Goal: Register for event/course

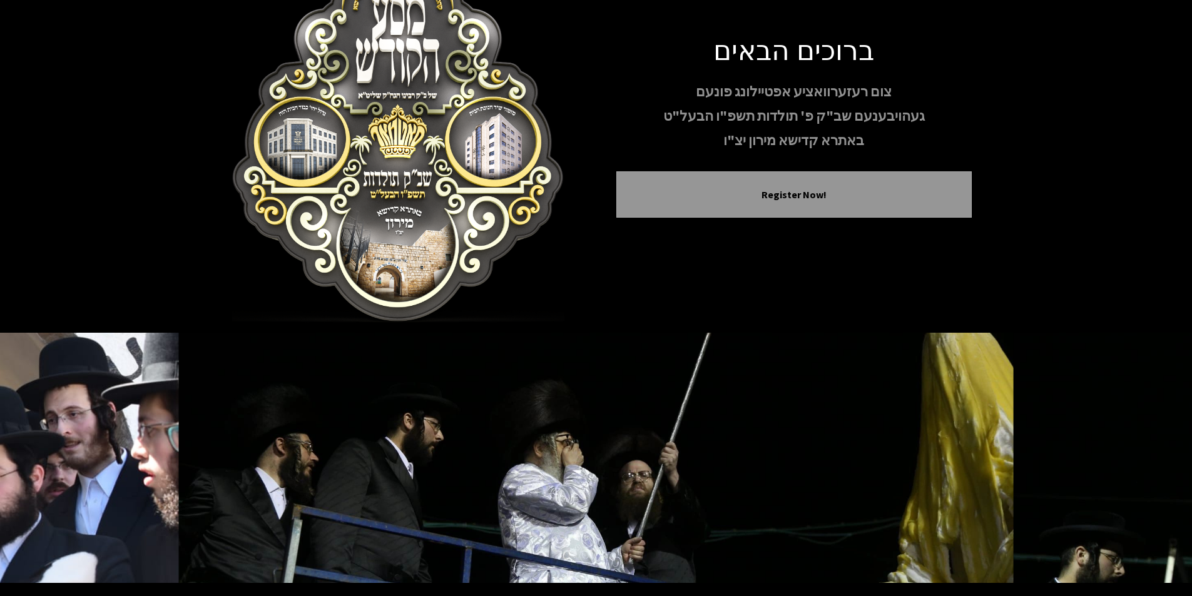
scroll to position [103, 0]
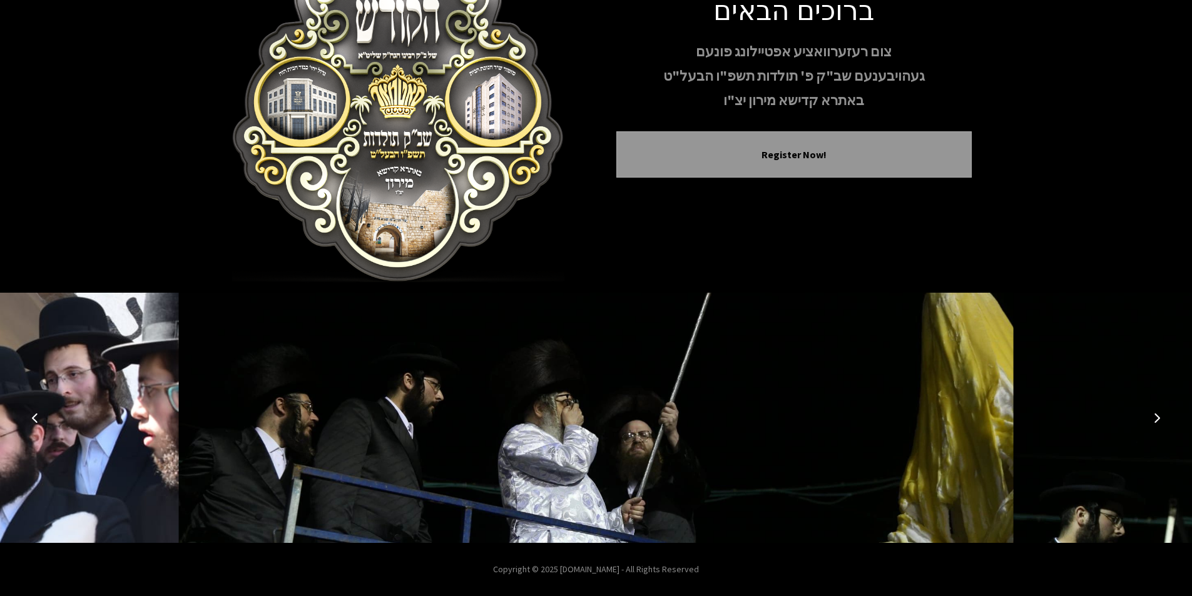
click at [1155, 418] on icon "Next image" at bounding box center [1157, 418] width 10 height 10
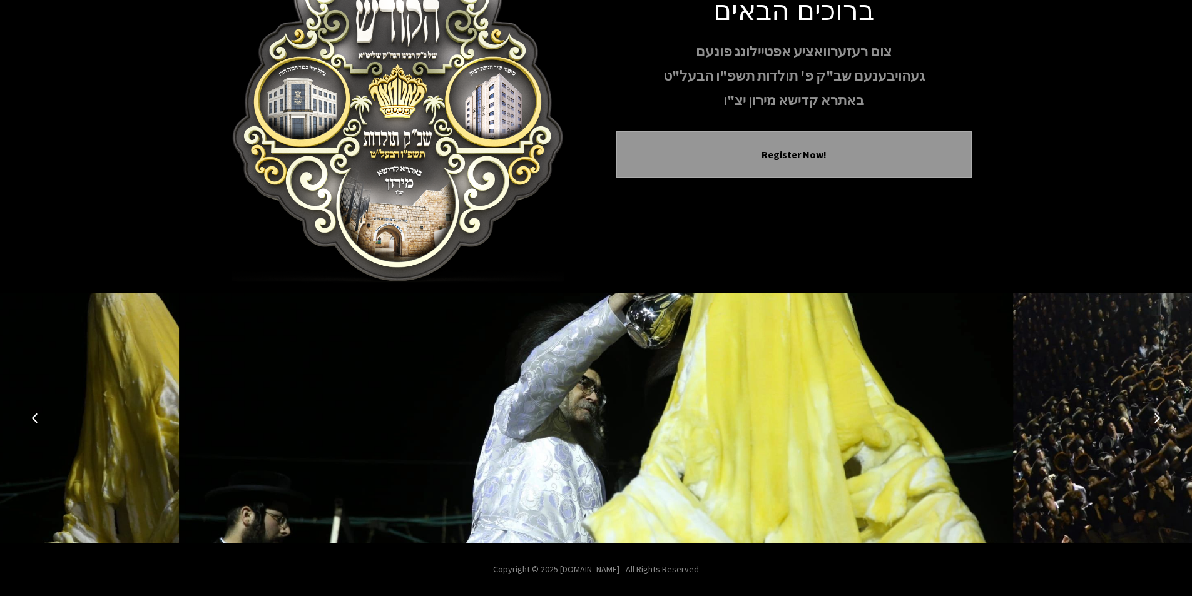
click at [1160, 419] on icon "Next image" at bounding box center [1157, 418] width 10 height 10
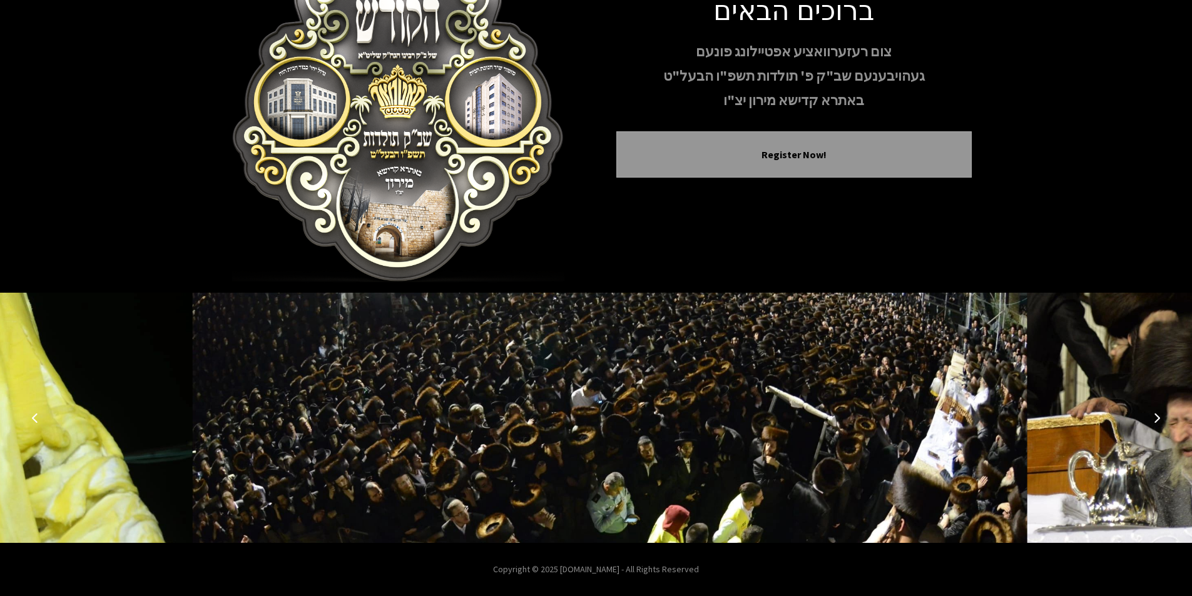
click at [1160, 419] on icon "Next image" at bounding box center [1157, 418] width 10 height 10
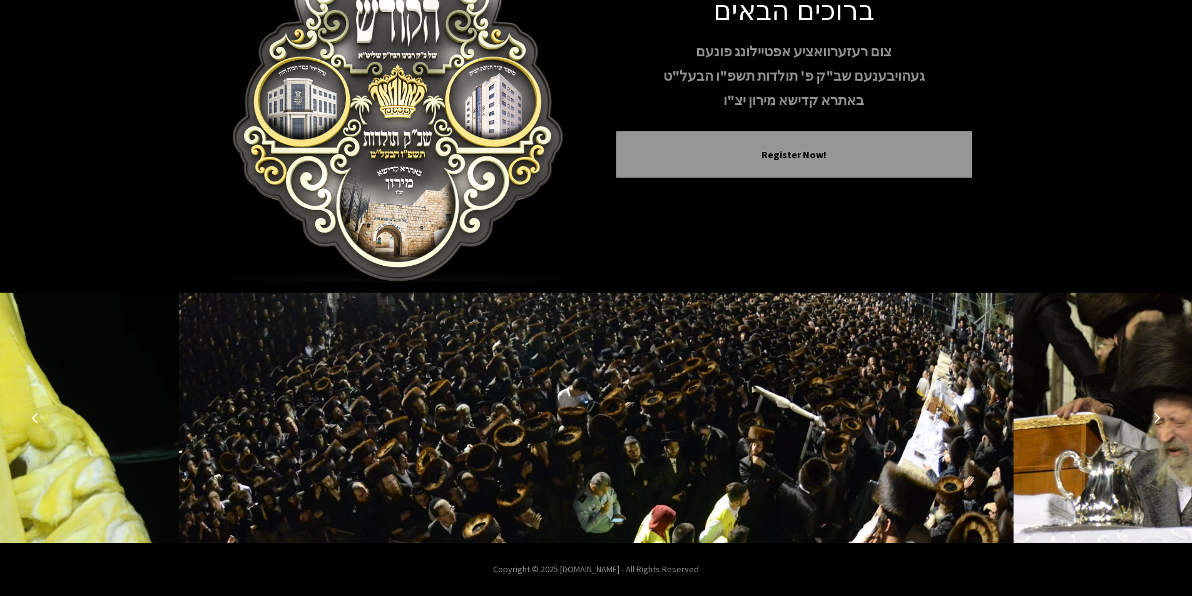
click at [1153, 419] on icon "Next image" at bounding box center [1157, 418] width 10 height 10
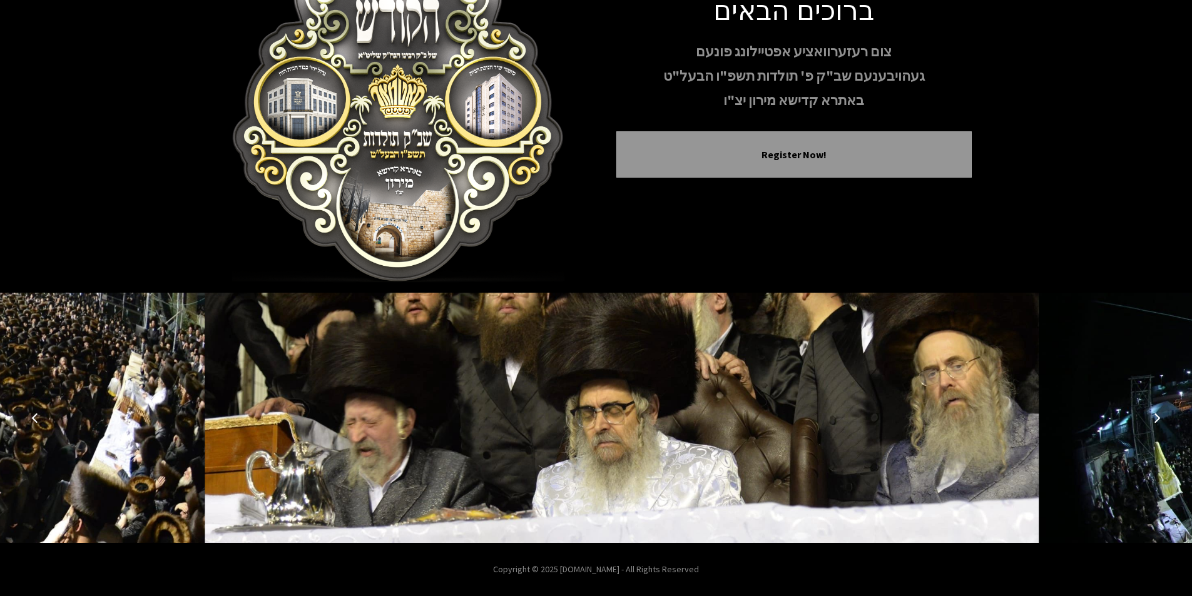
click at [1153, 419] on icon "Next image" at bounding box center [1157, 418] width 10 height 10
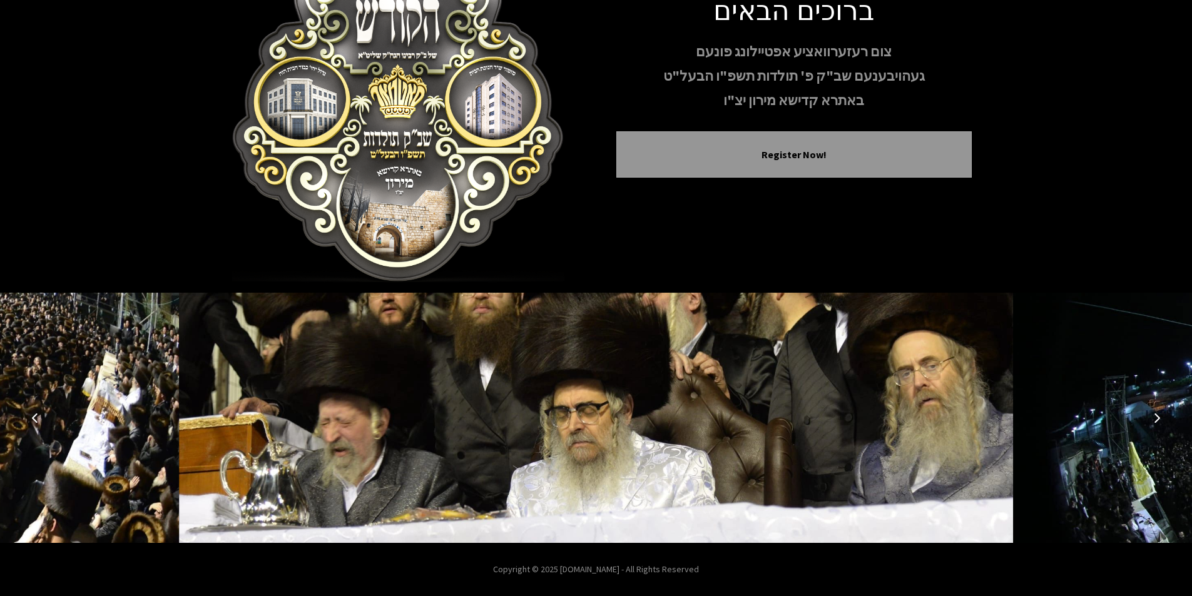
click at [1153, 419] on icon "Next image" at bounding box center [1157, 418] width 10 height 10
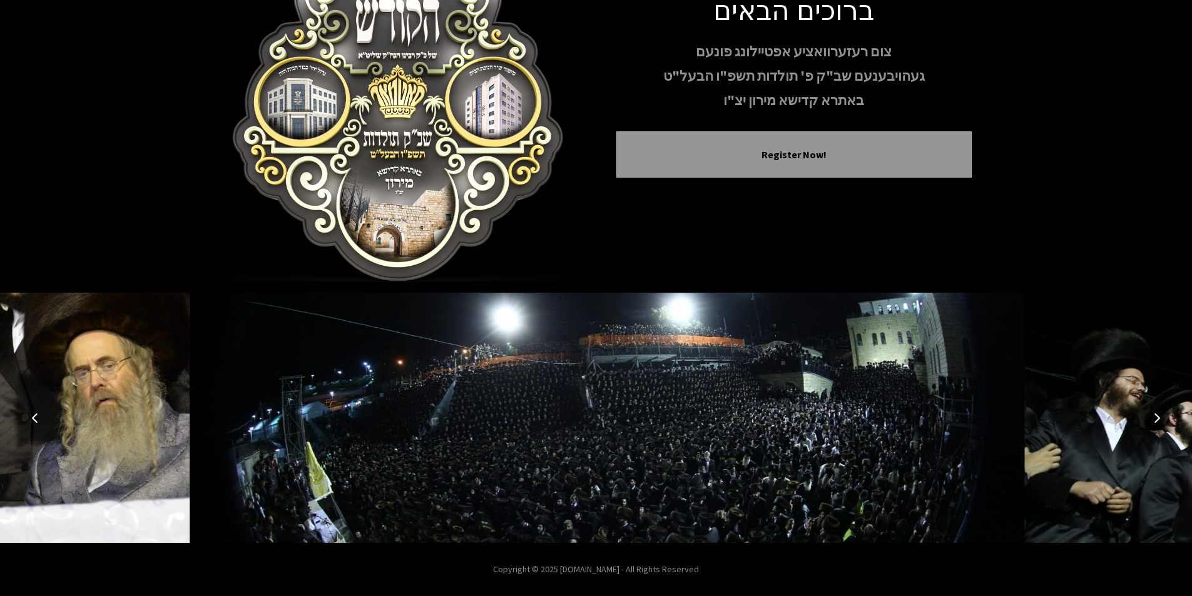
click at [1153, 419] on icon "Next image" at bounding box center [1157, 418] width 10 height 10
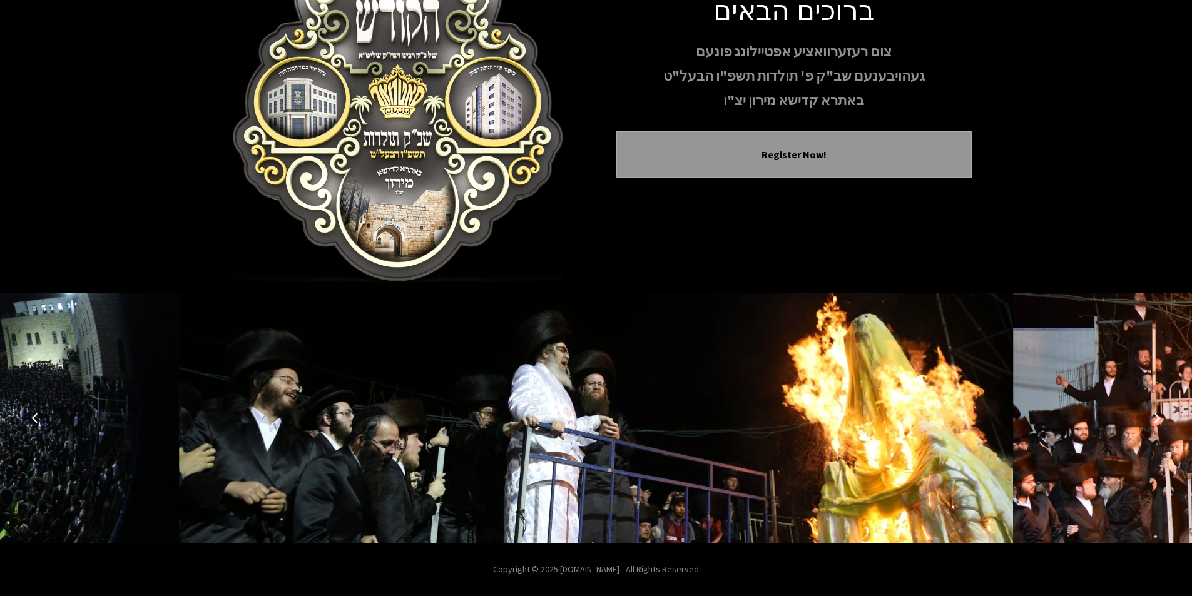
click at [1153, 419] on icon "Next image" at bounding box center [1157, 418] width 10 height 10
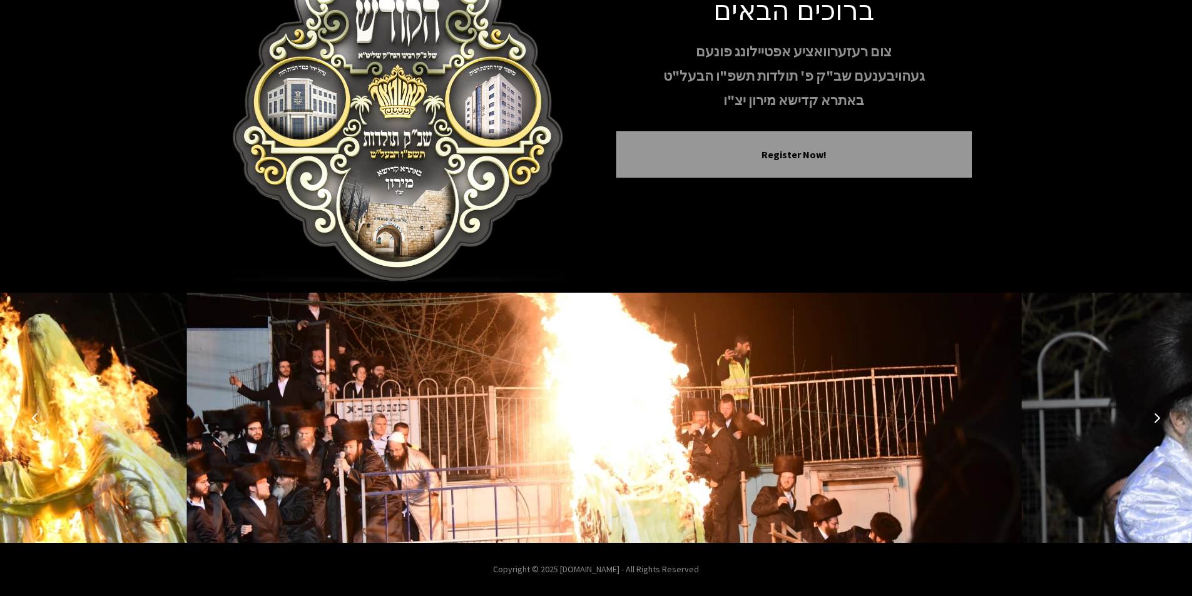
click at [1153, 419] on icon "Next image" at bounding box center [1157, 418] width 10 height 10
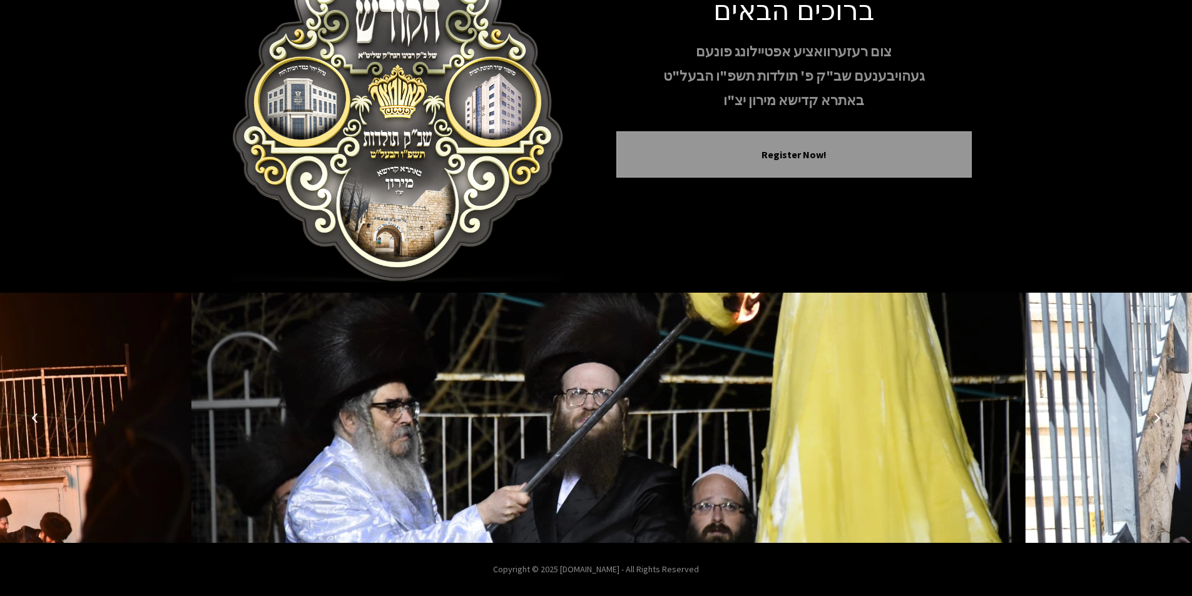
click at [1153, 419] on icon "Next image" at bounding box center [1157, 418] width 10 height 10
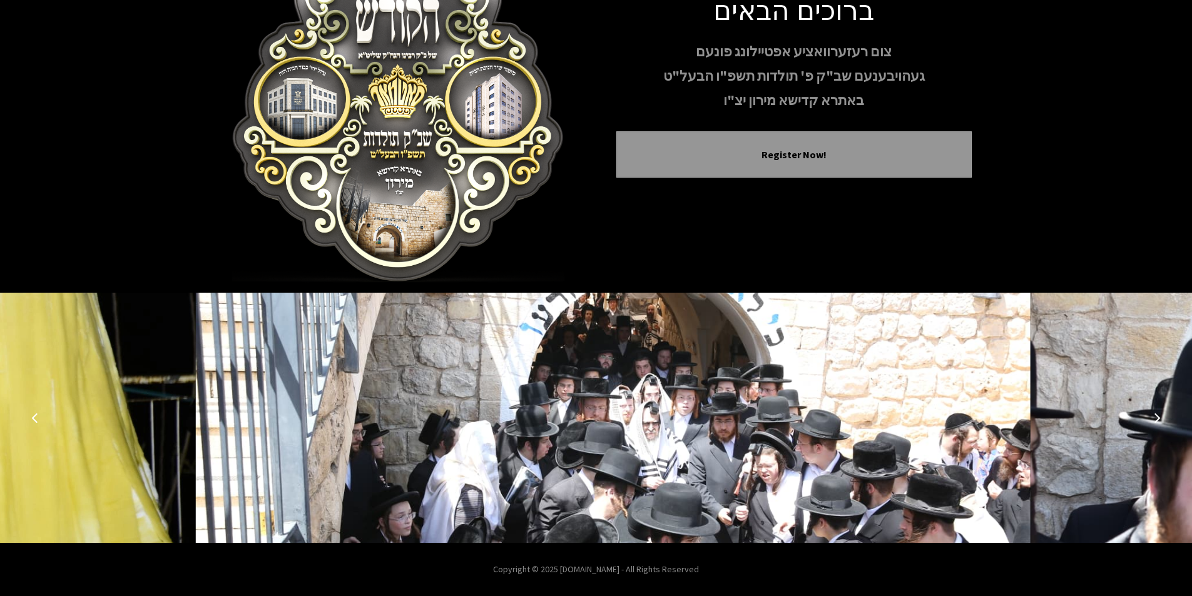
click at [1153, 419] on icon "Next image" at bounding box center [1157, 418] width 10 height 10
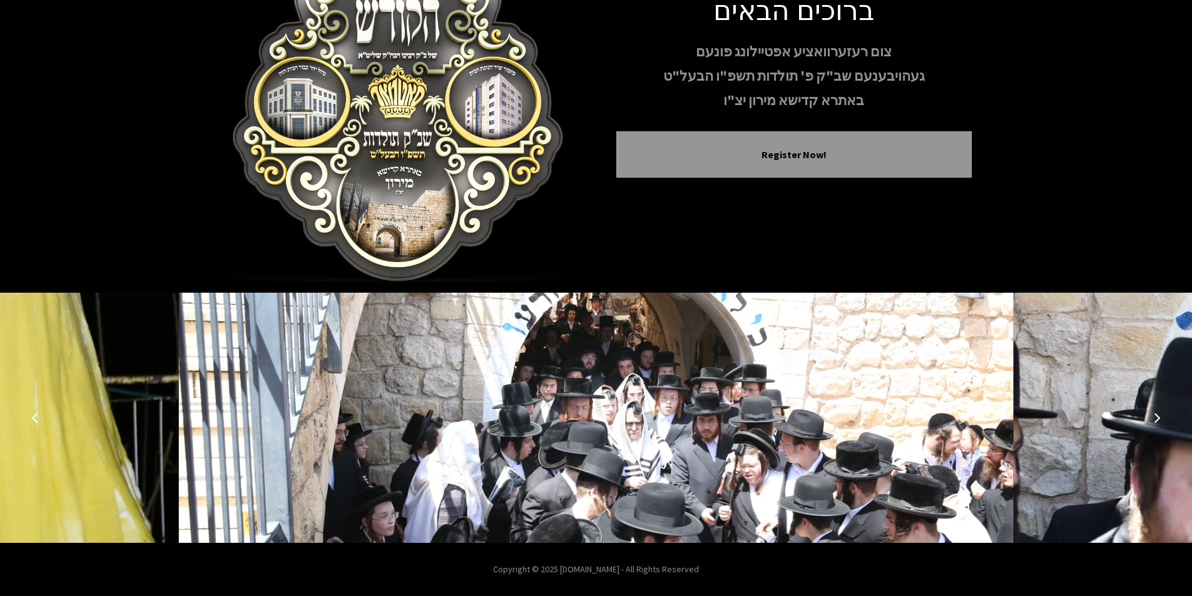
click at [1153, 419] on icon "Next image" at bounding box center [1157, 418] width 10 height 10
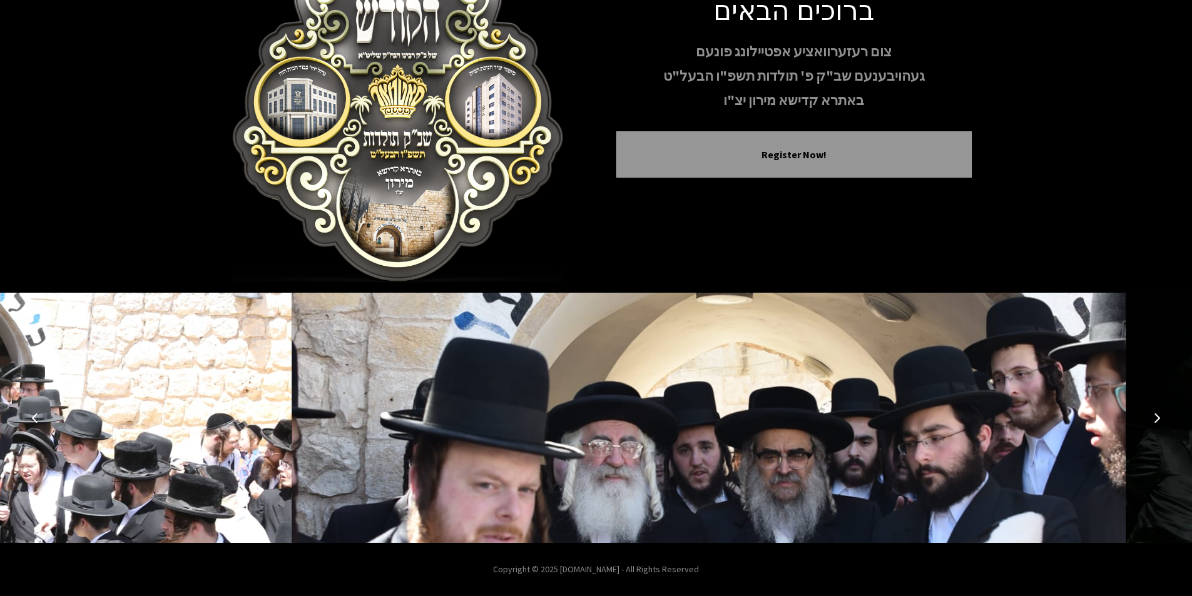
click at [1153, 419] on icon "Next image" at bounding box center [1157, 418] width 10 height 10
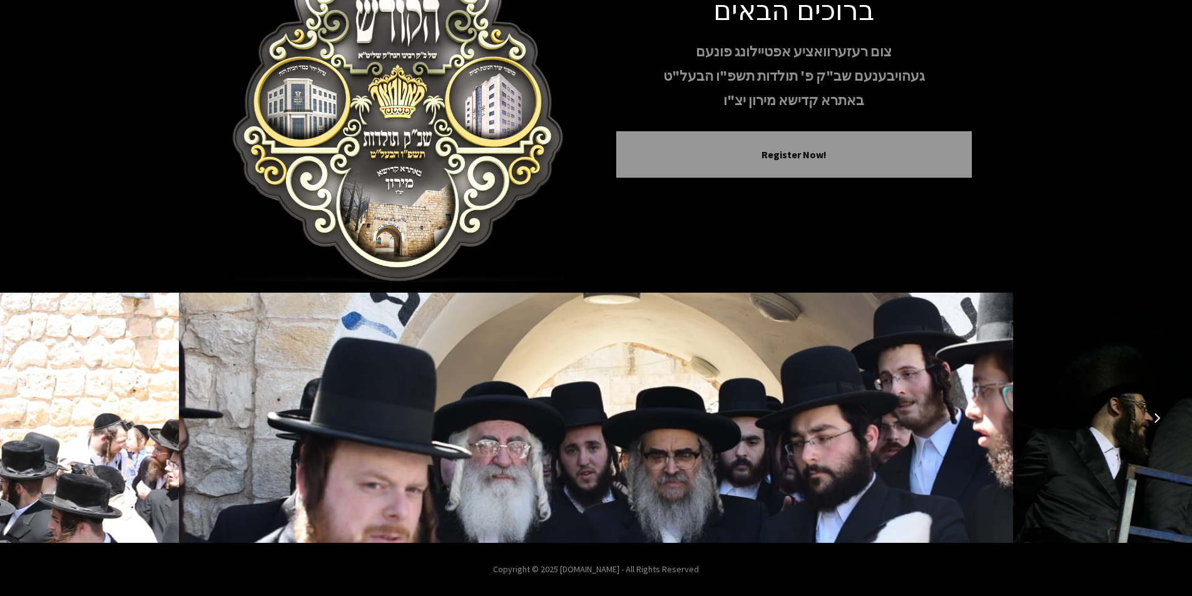
click at [1153, 419] on icon "Next image" at bounding box center [1157, 418] width 10 height 10
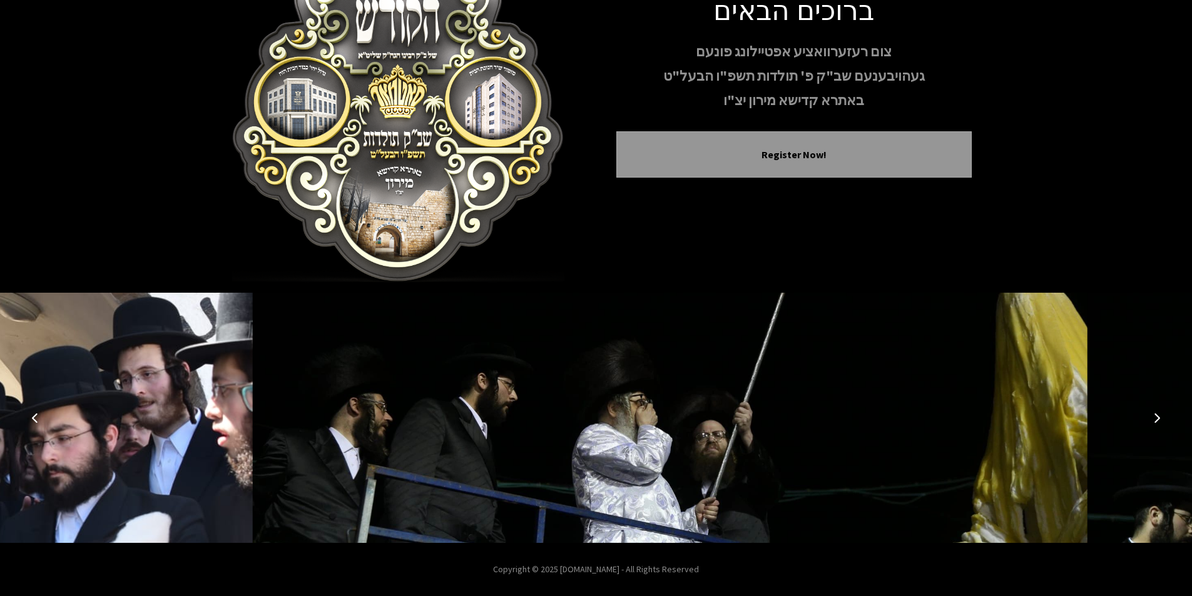
click at [1153, 419] on icon "Next image" at bounding box center [1157, 418] width 10 height 10
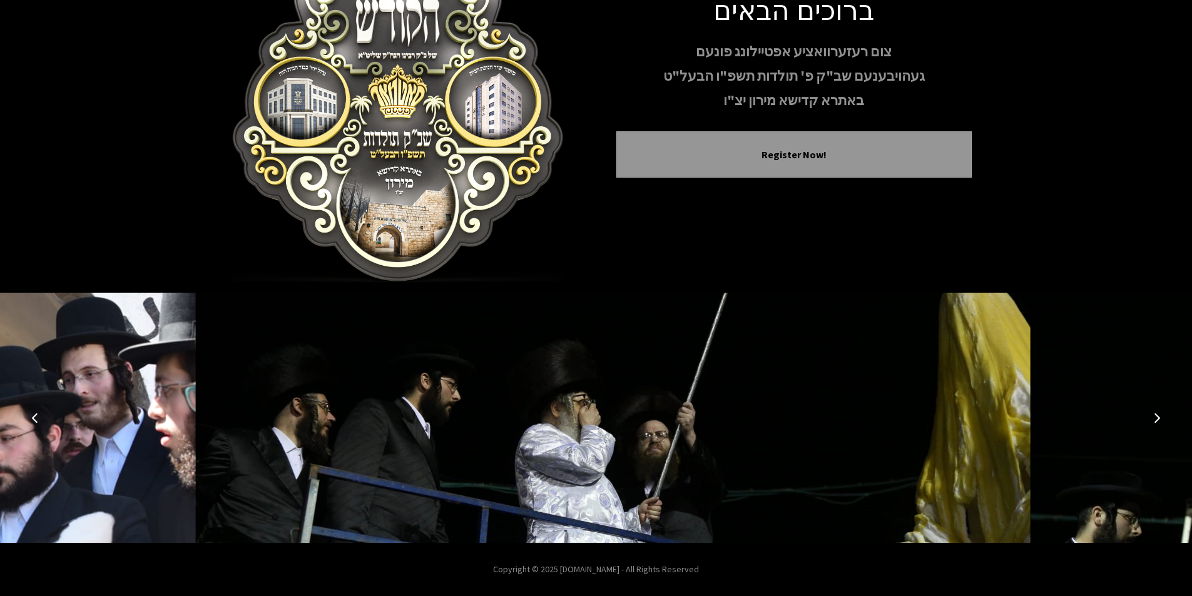
click at [1153, 419] on icon "Next image" at bounding box center [1157, 418] width 10 height 10
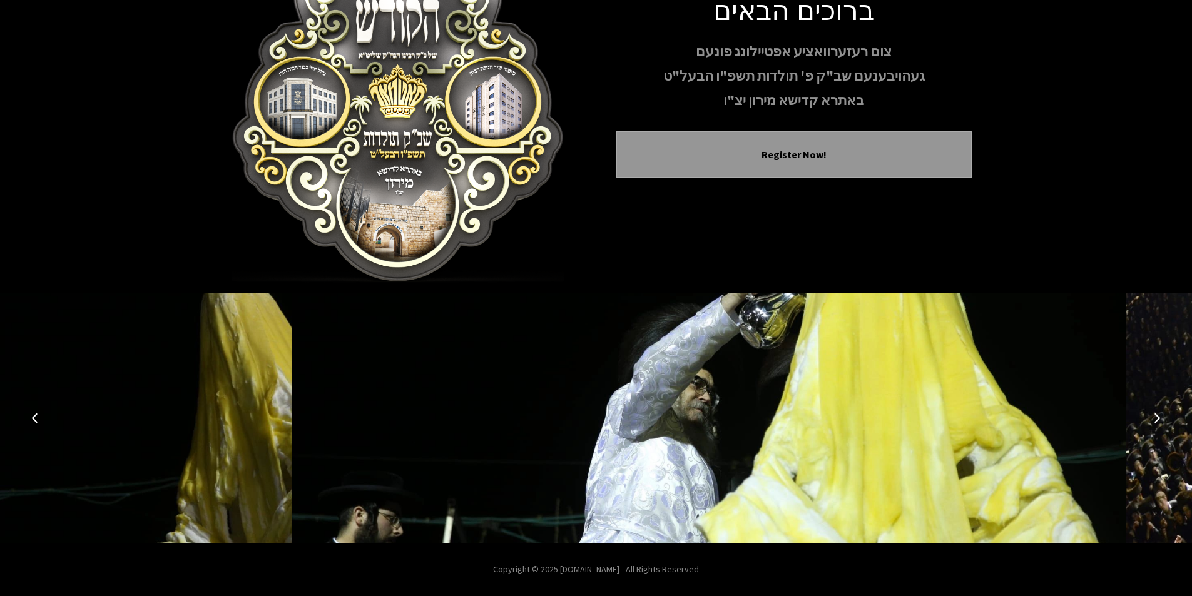
click at [1153, 419] on icon "Next image" at bounding box center [1157, 418] width 10 height 10
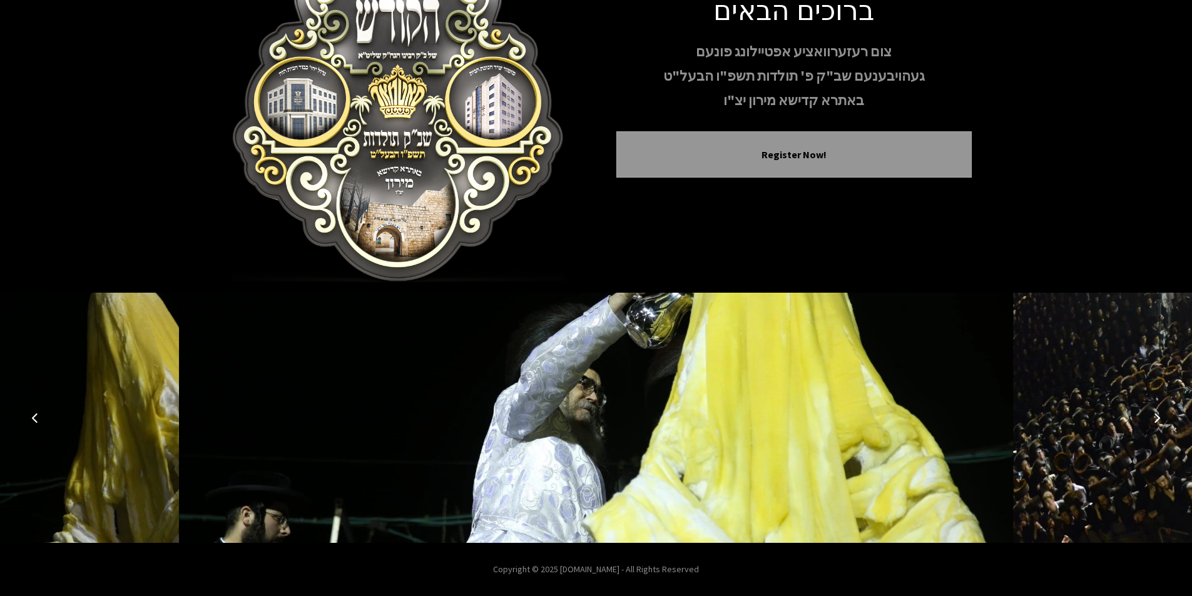
click at [1153, 419] on icon "Next image" at bounding box center [1157, 418] width 10 height 10
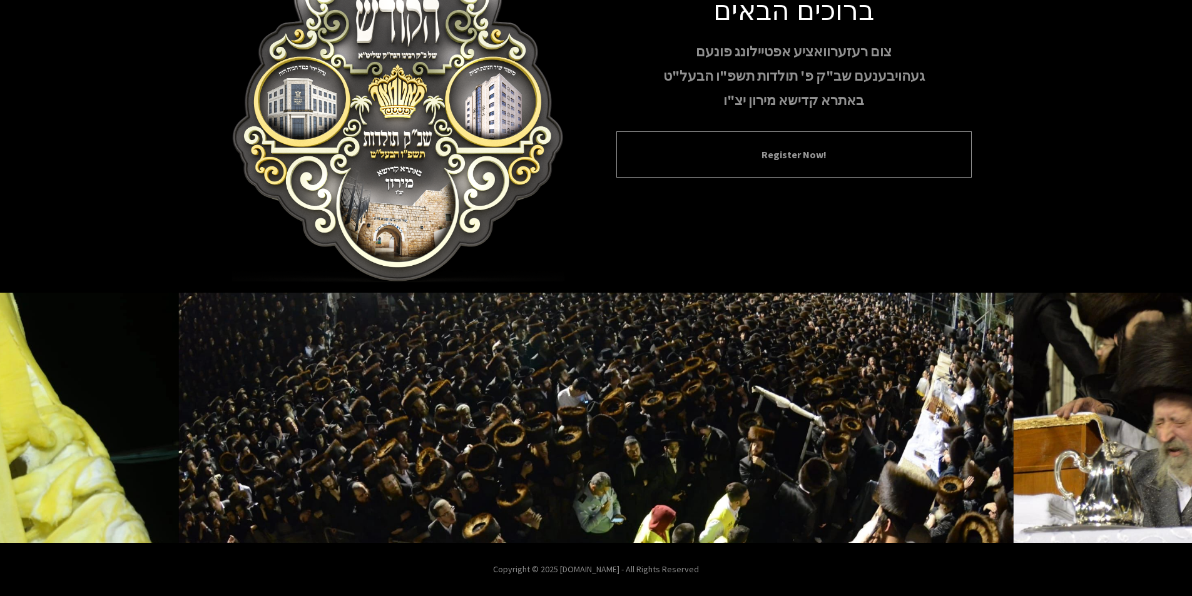
click at [781, 170] on div "Register Now!" at bounding box center [793, 154] width 355 height 46
click at [786, 157] on button "Register Now!" at bounding box center [794, 154] width 324 height 15
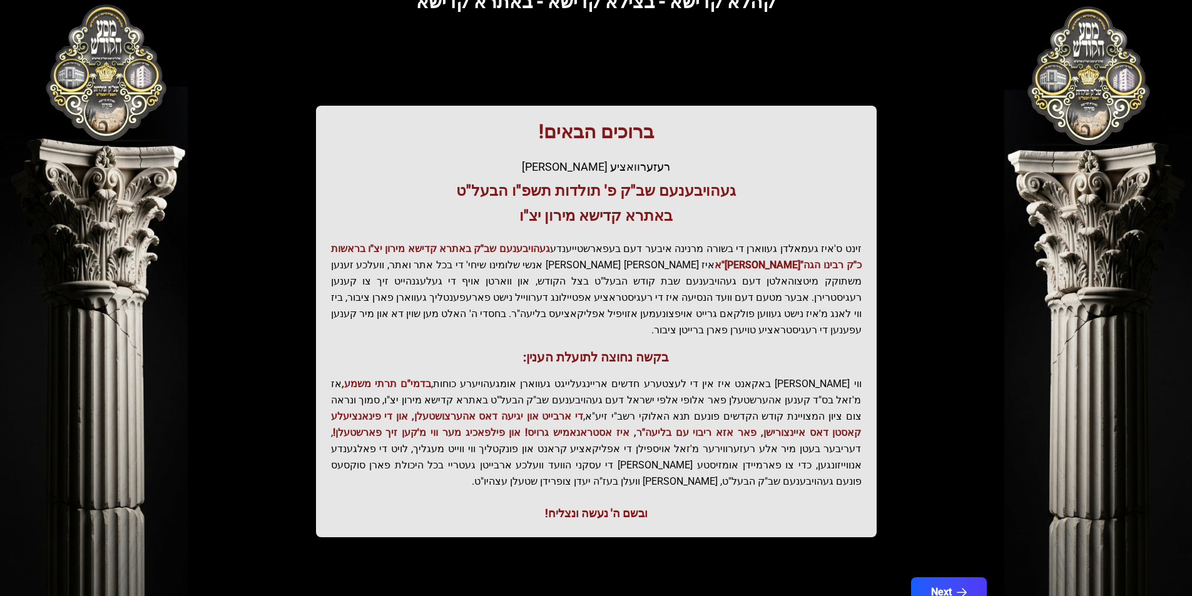
scroll to position [128, 0]
